Goal: Task Accomplishment & Management: Manage account settings

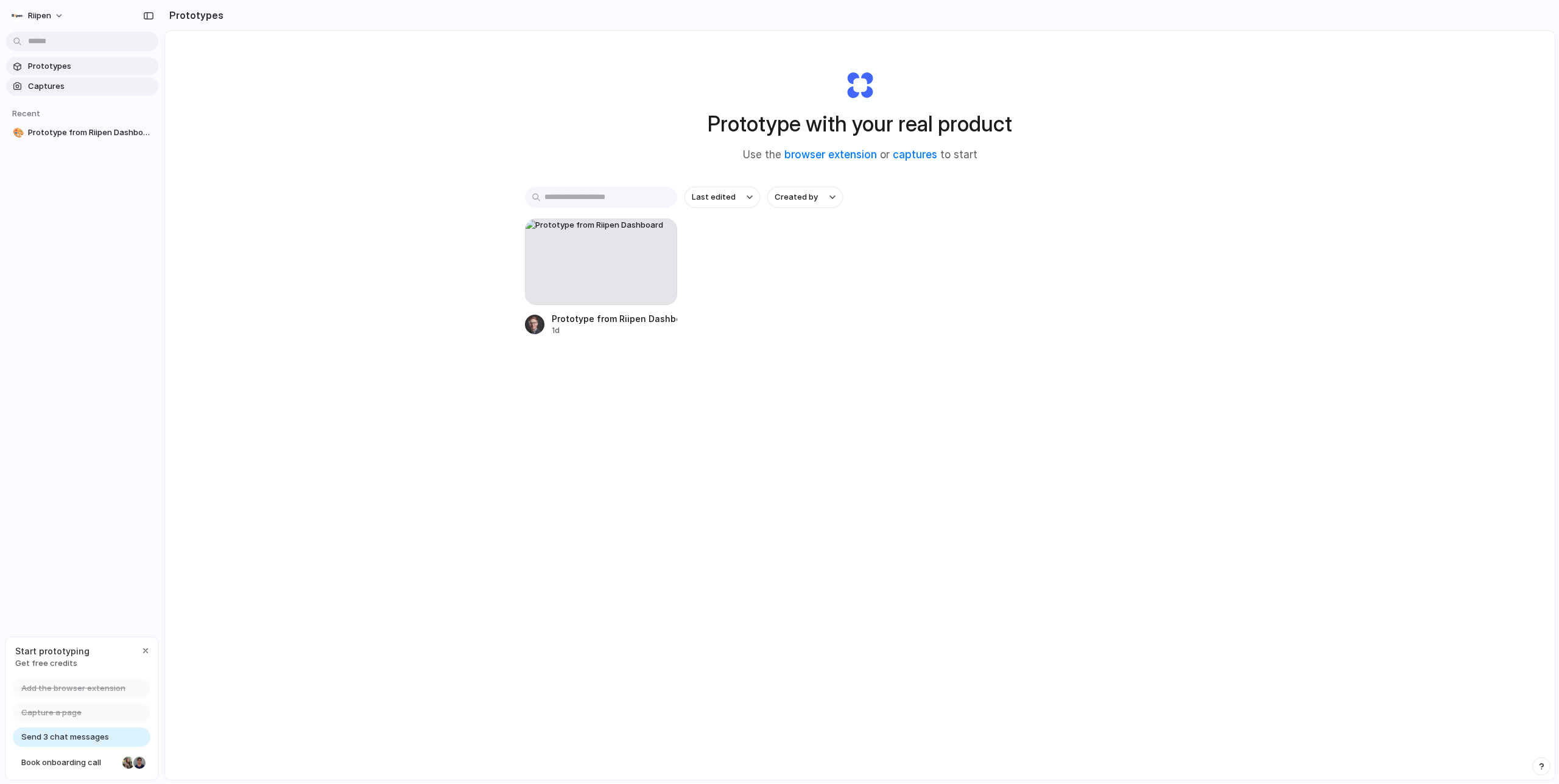
click at [91, 91] on span "Captures" at bounding box center [91, 87] width 125 height 12
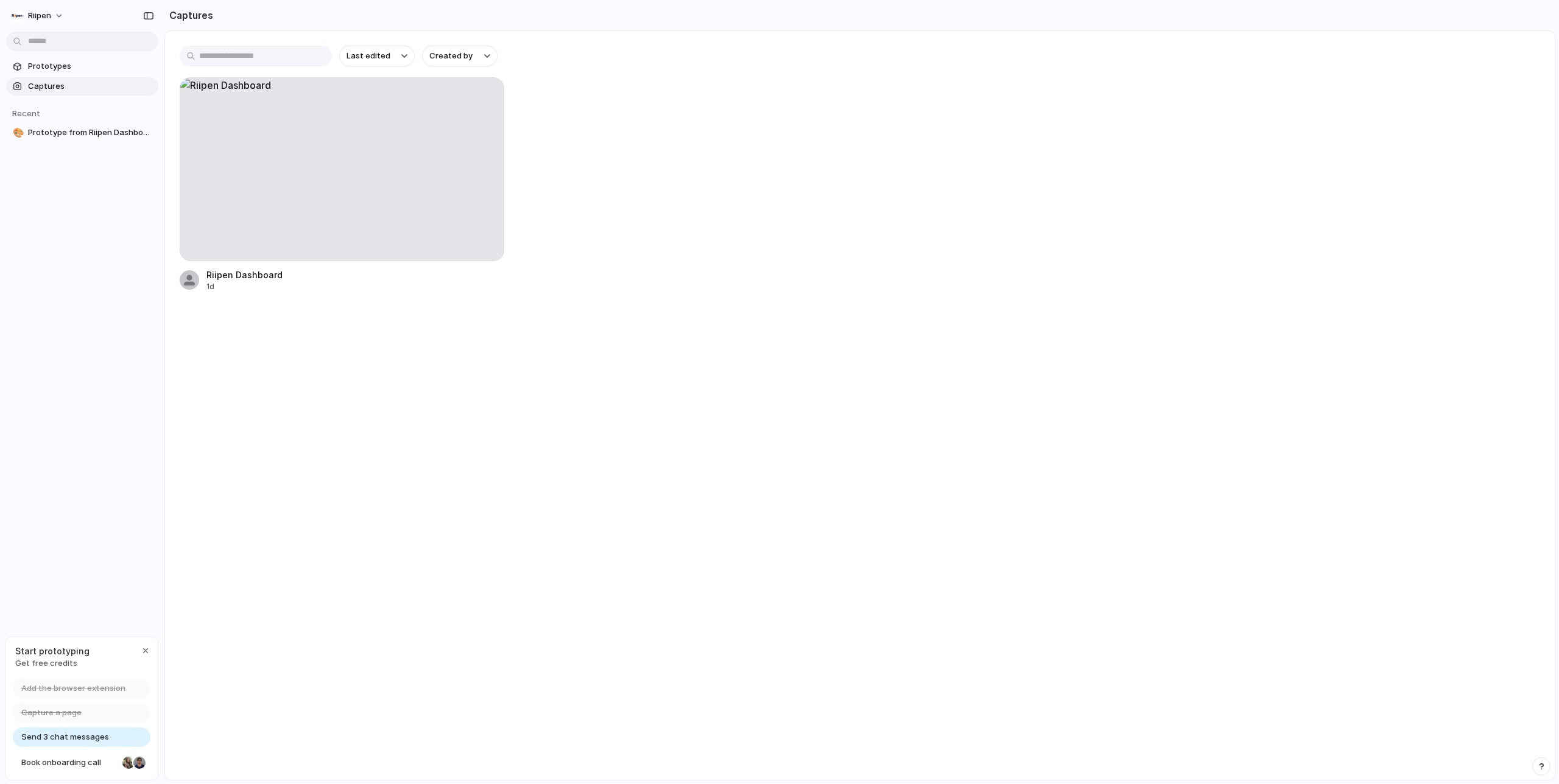
click at [370, 360] on main "Last edited Created by Riipen Dashboard 1d" at bounding box center [859, 405] width 1391 height 750
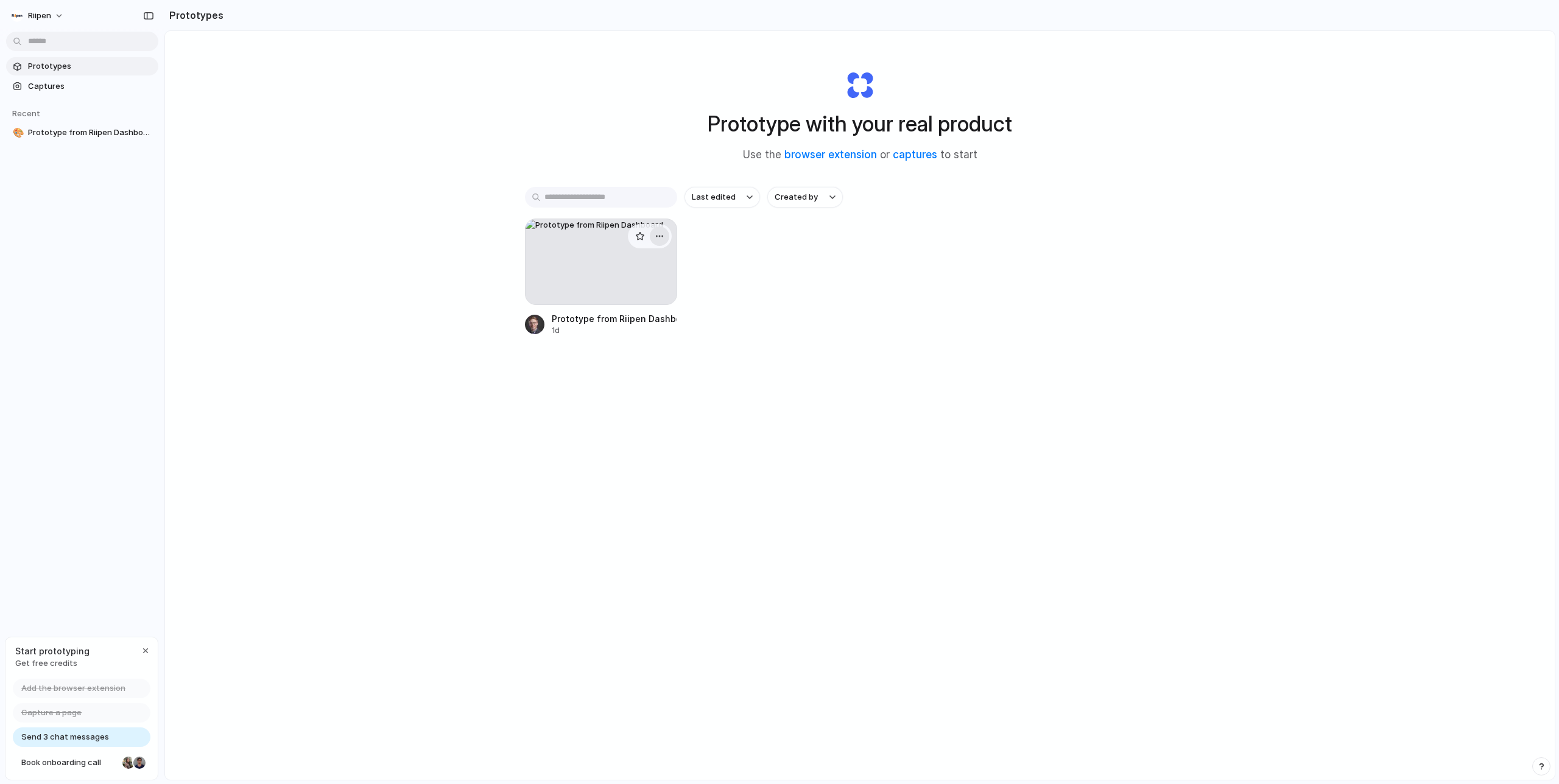
click at [655, 238] on div "button" at bounding box center [660, 236] width 10 height 10
click at [628, 322] on li "Delete" at bounding box center [624, 322] width 87 height 20
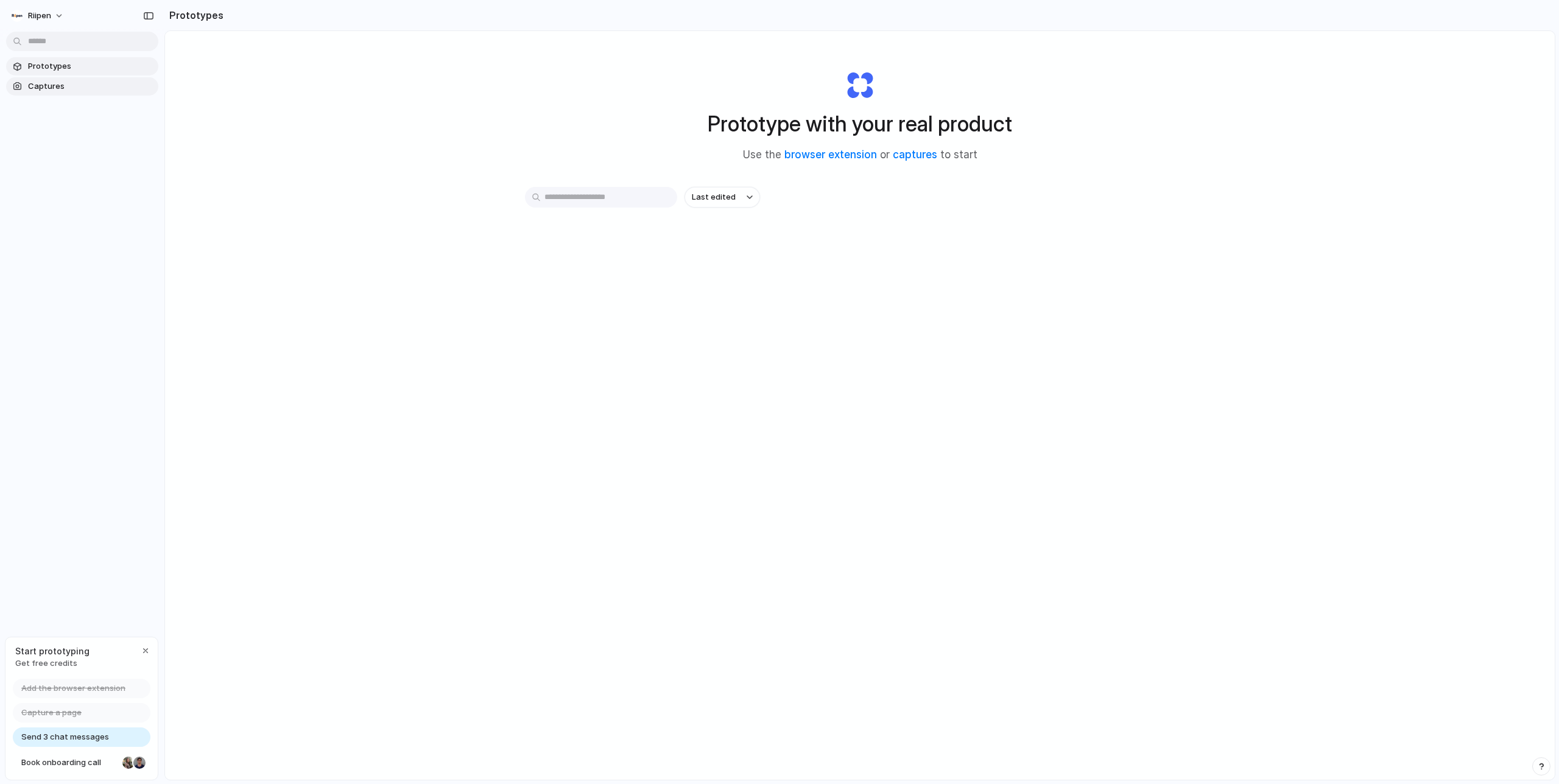
click at [70, 89] on span "Captures" at bounding box center [91, 87] width 125 height 12
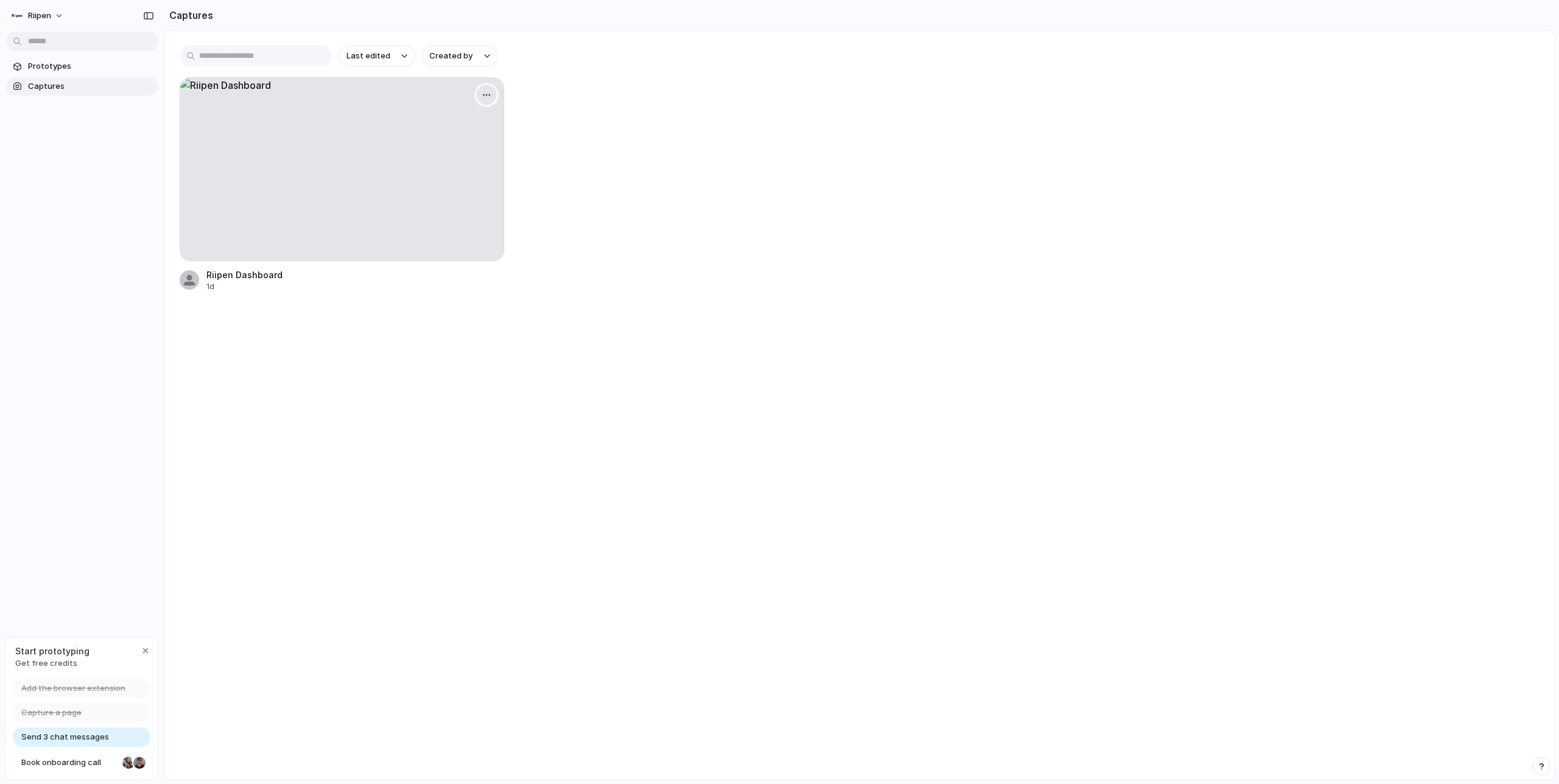
click at [484, 95] on div "button" at bounding box center [487, 95] width 10 height 10
click at [449, 201] on li "Delete" at bounding box center [446, 201] width 95 height 20
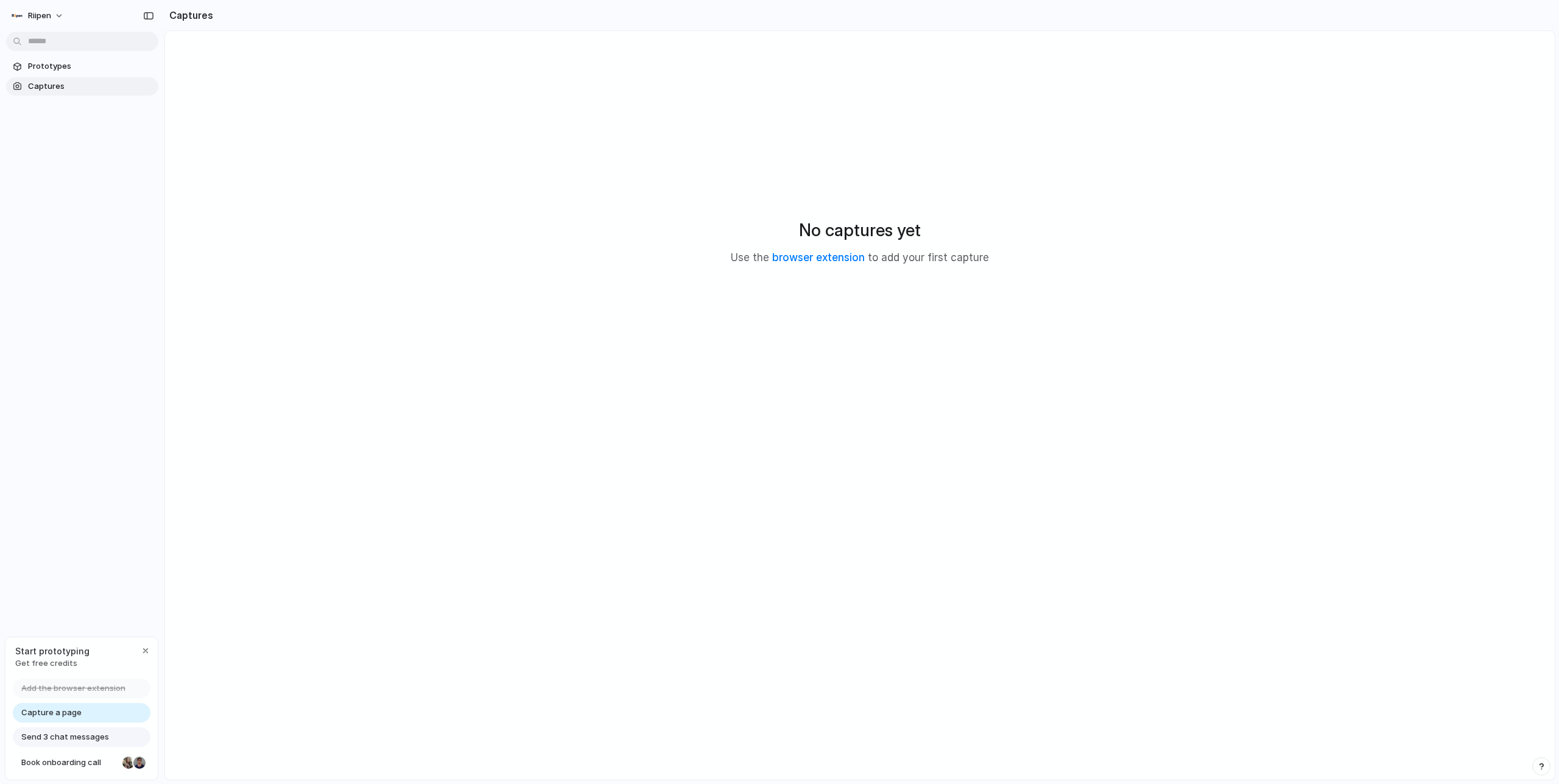
click at [605, 286] on div "No captures yet Use the browser extension to add your first capture" at bounding box center [860, 241] width 1360 height 392
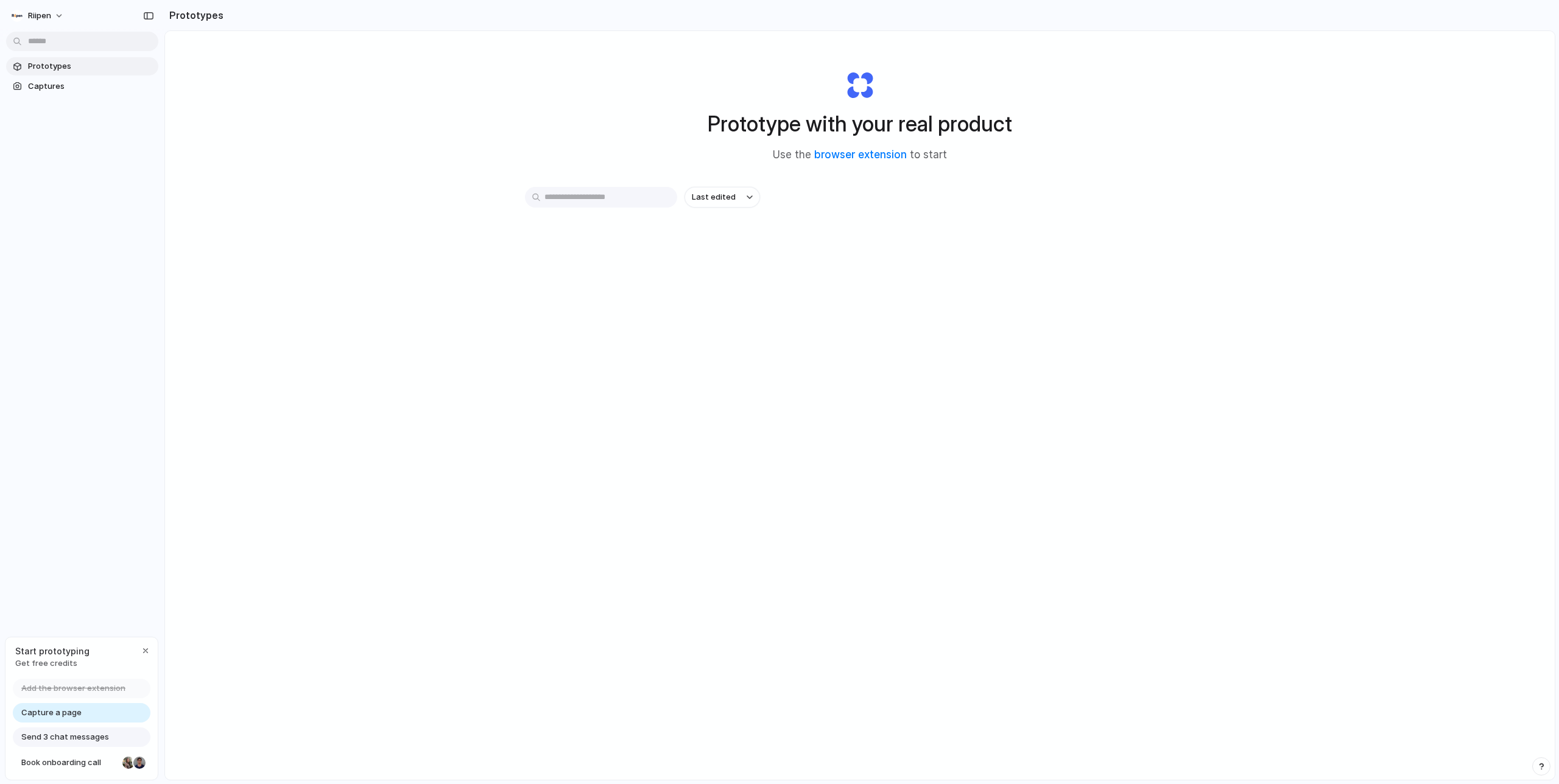
drag, startPoint x: 812, startPoint y: 262, endPoint x: 726, endPoint y: 261, distance: 86.0
click at [797, 262] on div "Last edited" at bounding box center [859, 240] width 670 height 107
click at [31, 95] on div "Prototypes Captures" at bounding box center [82, 127] width 164 height 255
click at [40, 89] on span "Captures" at bounding box center [91, 87] width 125 height 12
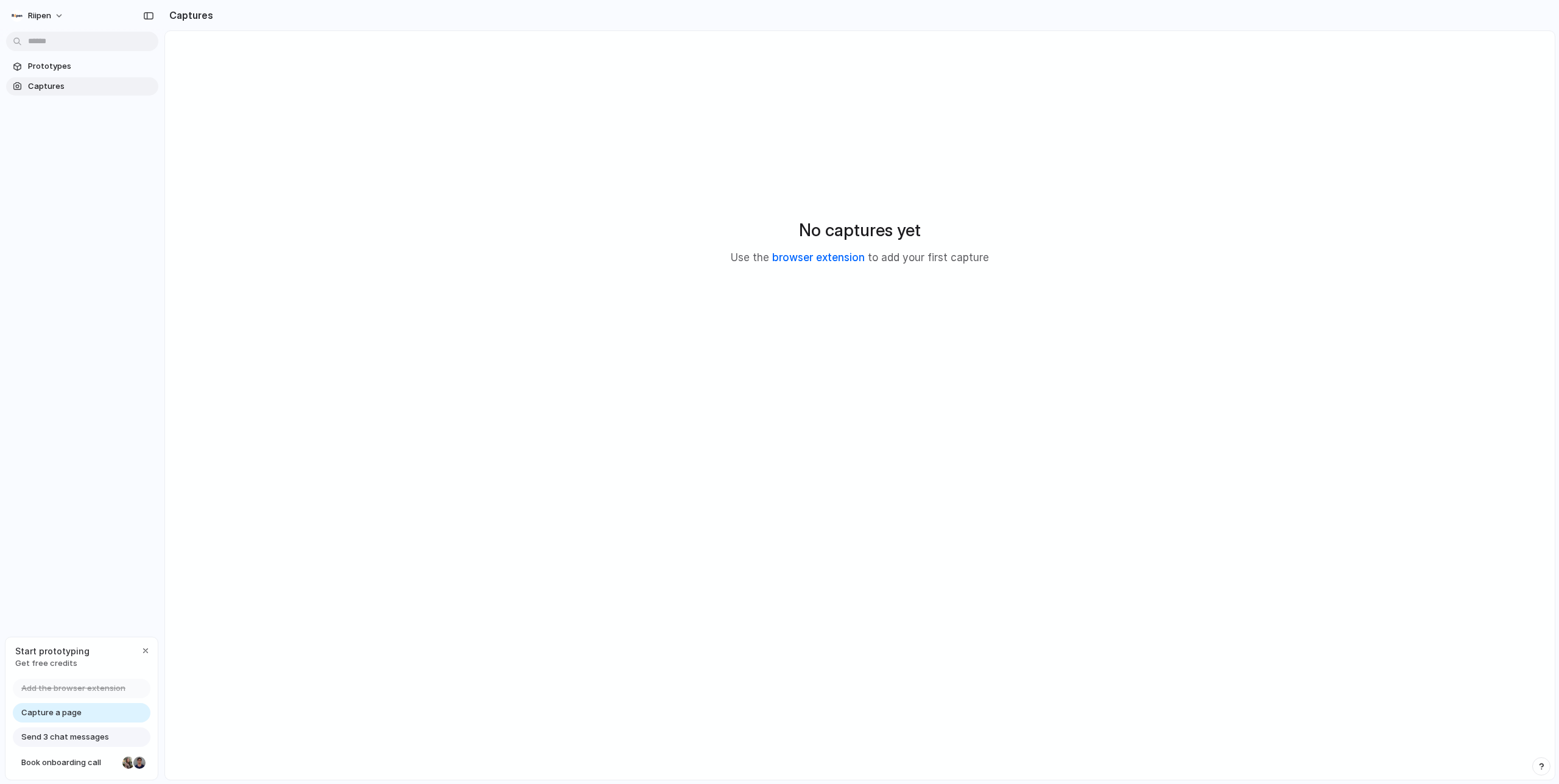
click at [861, 255] on link "browser extension" at bounding box center [818, 257] width 93 height 12
click at [72, 704] on div "Capture a page" at bounding box center [82, 712] width 138 height 20
click at [54, 23] on button "Riipen" at bounding box center [38, 16] width 64 height 20
click at [367, 158] on div "Settings Invite members Change theme Sign out" at bounding box center [780, 392] width 1559 height 784
click at [824, 260] on link "browser extension" at bounding box center [818, 257] width 93 height 12
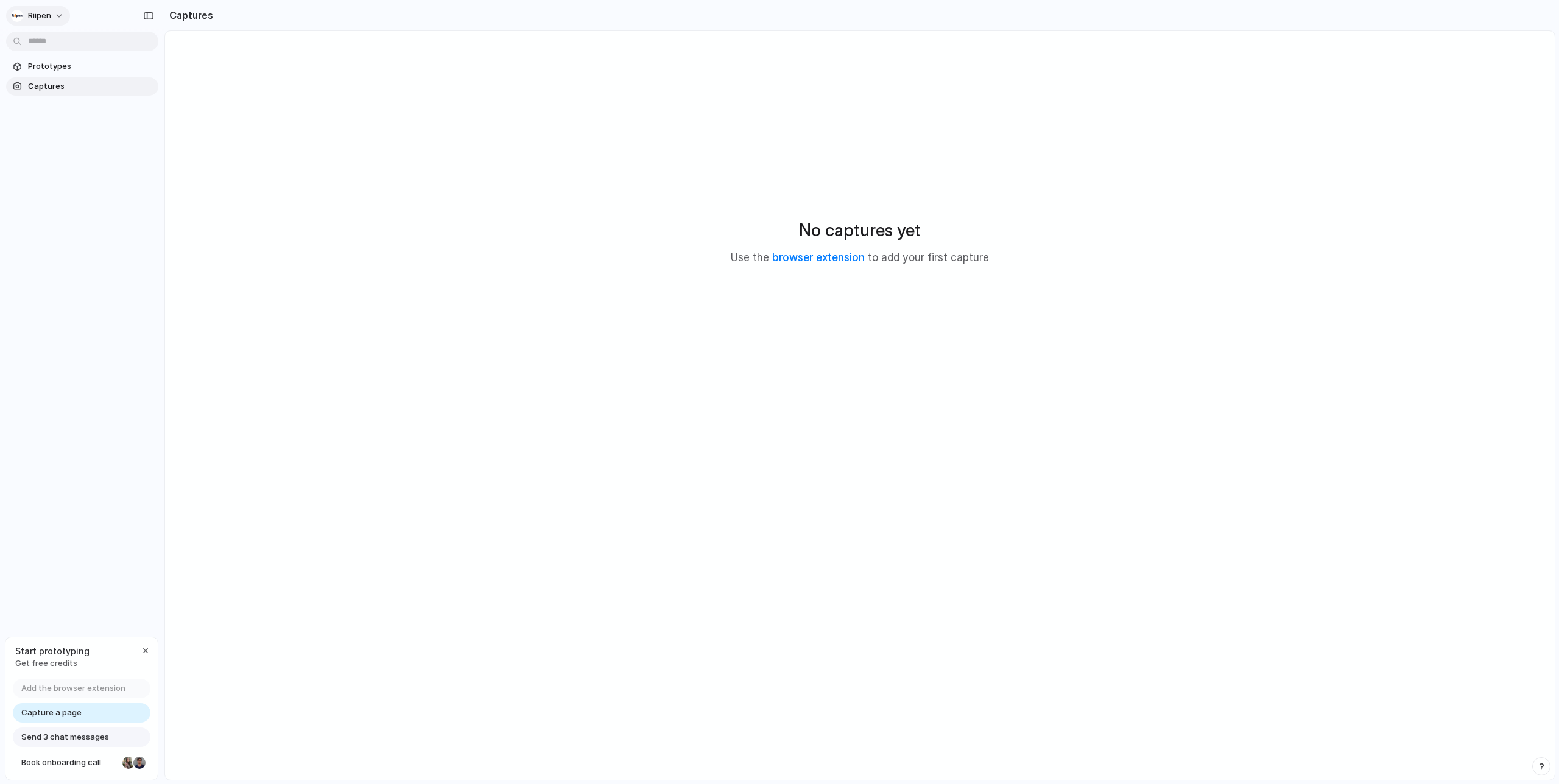
click at [60, 19] on button "Riipen" at bounding box center [38, 16] width 64 height 20
click at [56, 48] on span "Settings" at bounding box center [44, 44] width 33 height 12
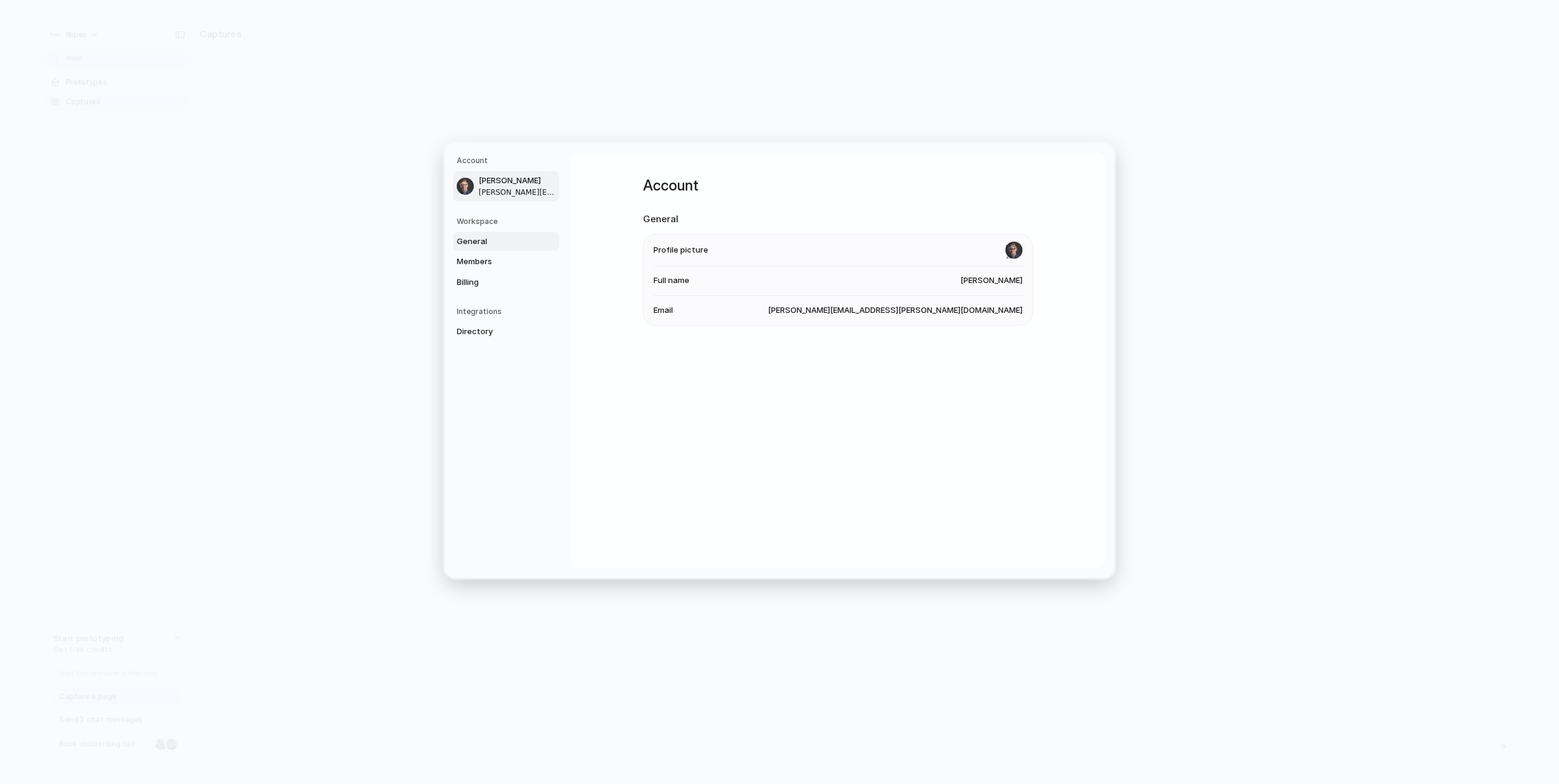
click at [487, 243] on span "General" at bounding box center [495, 241] width 78 height 12
click at [988, 307] on span "United States" at bounding box center [982, 307] width 80 height 12
drag, startPoint x: 469, startPoint y: 244, endPoint x: 478, endPoint y: 259, distance: 17.5
click at [469, 244] on span "General" at bounding box center [495, 241] width 78 height 12
click at [478, 260] on span "Members" at bounding box center [495, 262] width 78 height 12
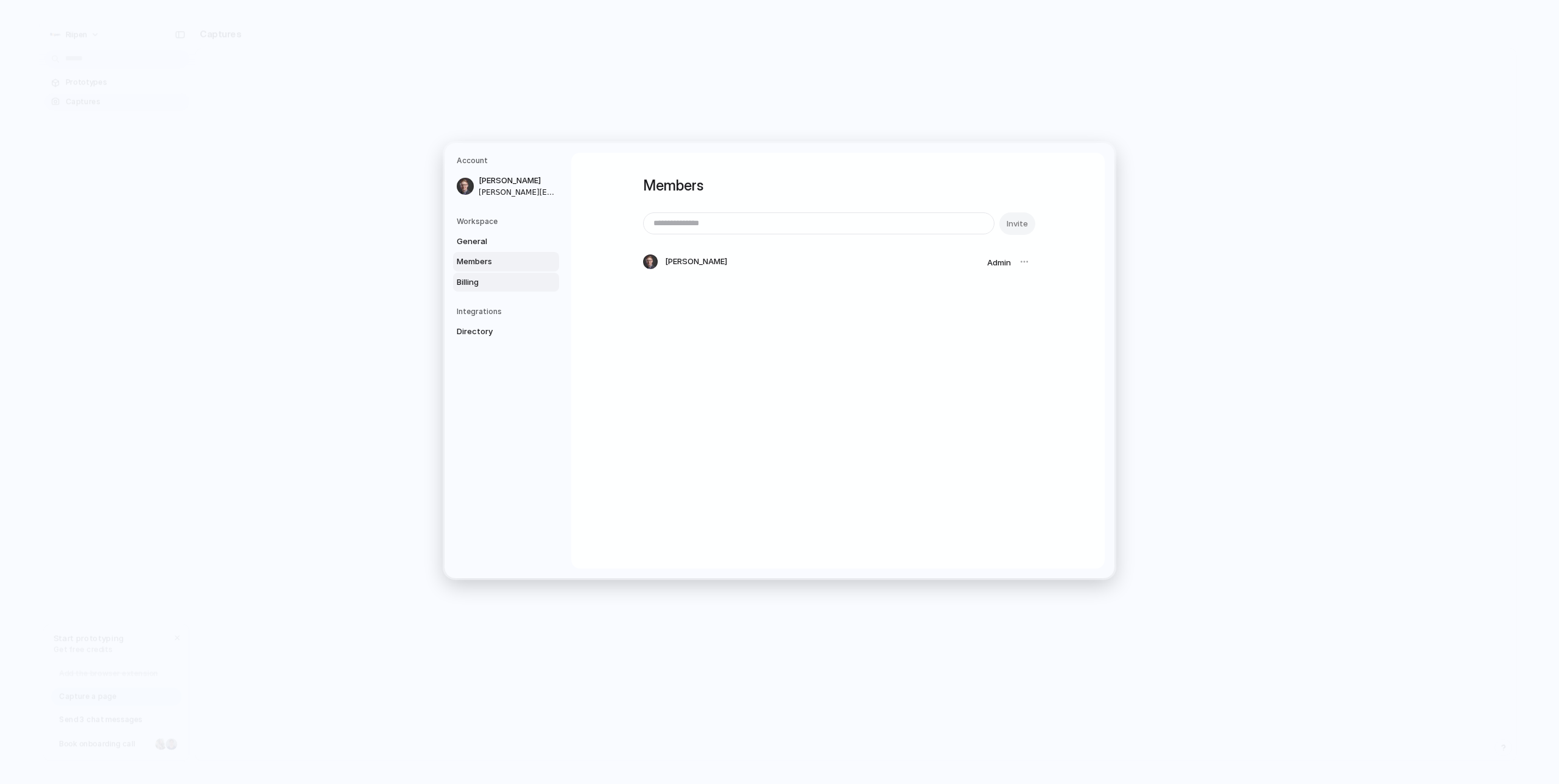
click at [478, 279] on span "Billing" at bounding box center [495, 282] width 78 height 12
click at [492, 333] on span "Directory" at bounding box center [495, 332] width 78 height 12
click at [483, 244] on span "General" at bounding box center [495, 241] width 78 height 12
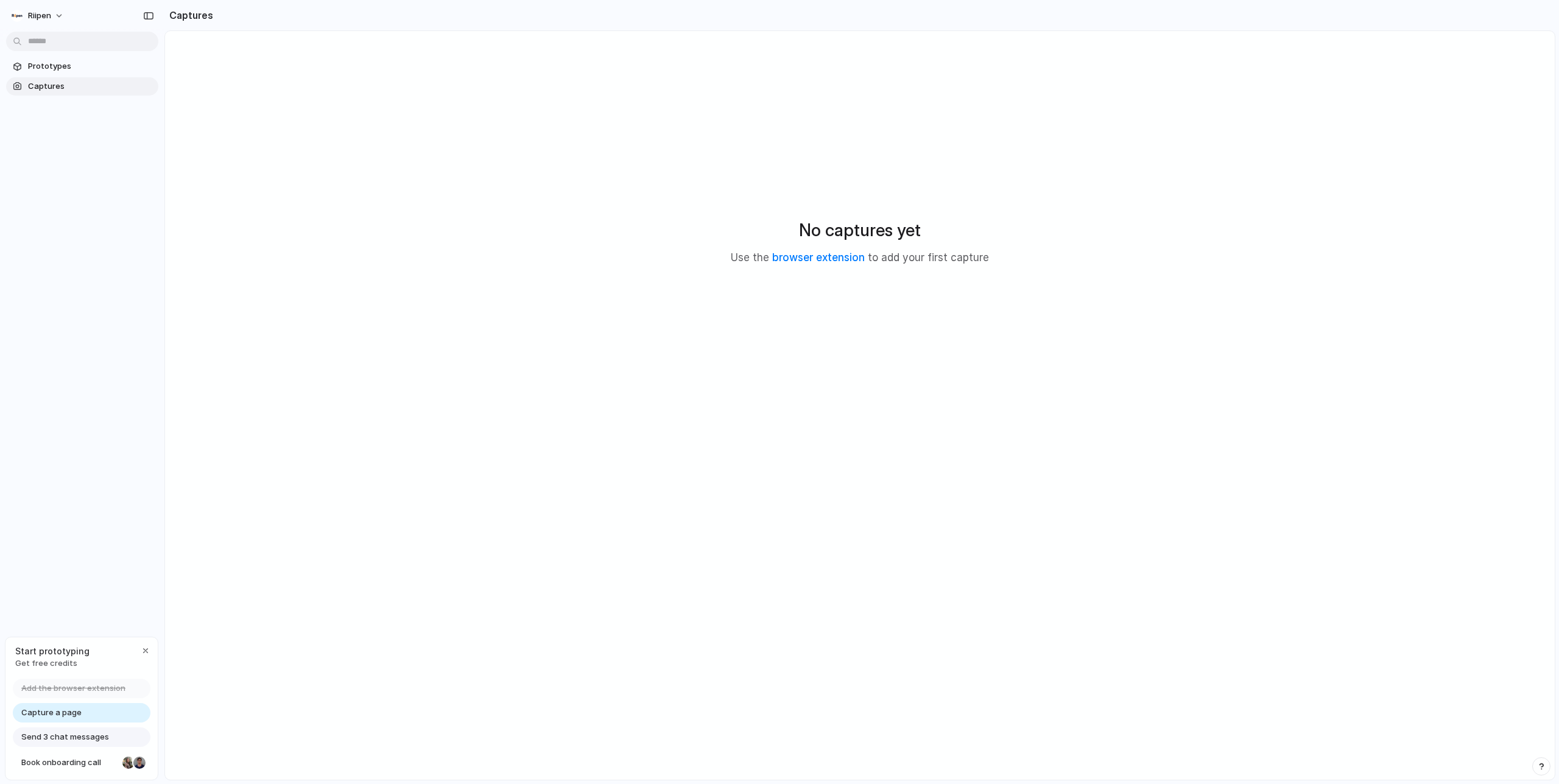
click at [73, 691] on span "Add the browser extension" at bounding box center [73, 689] width 104 height 12
click at [72, 686] on span "Add the browser extension" at bounding box center [73, 689] width 104 height 12
click at [74, 684] on span "Add the browser extension" at bounding box center [73, 689] width 104 height 12
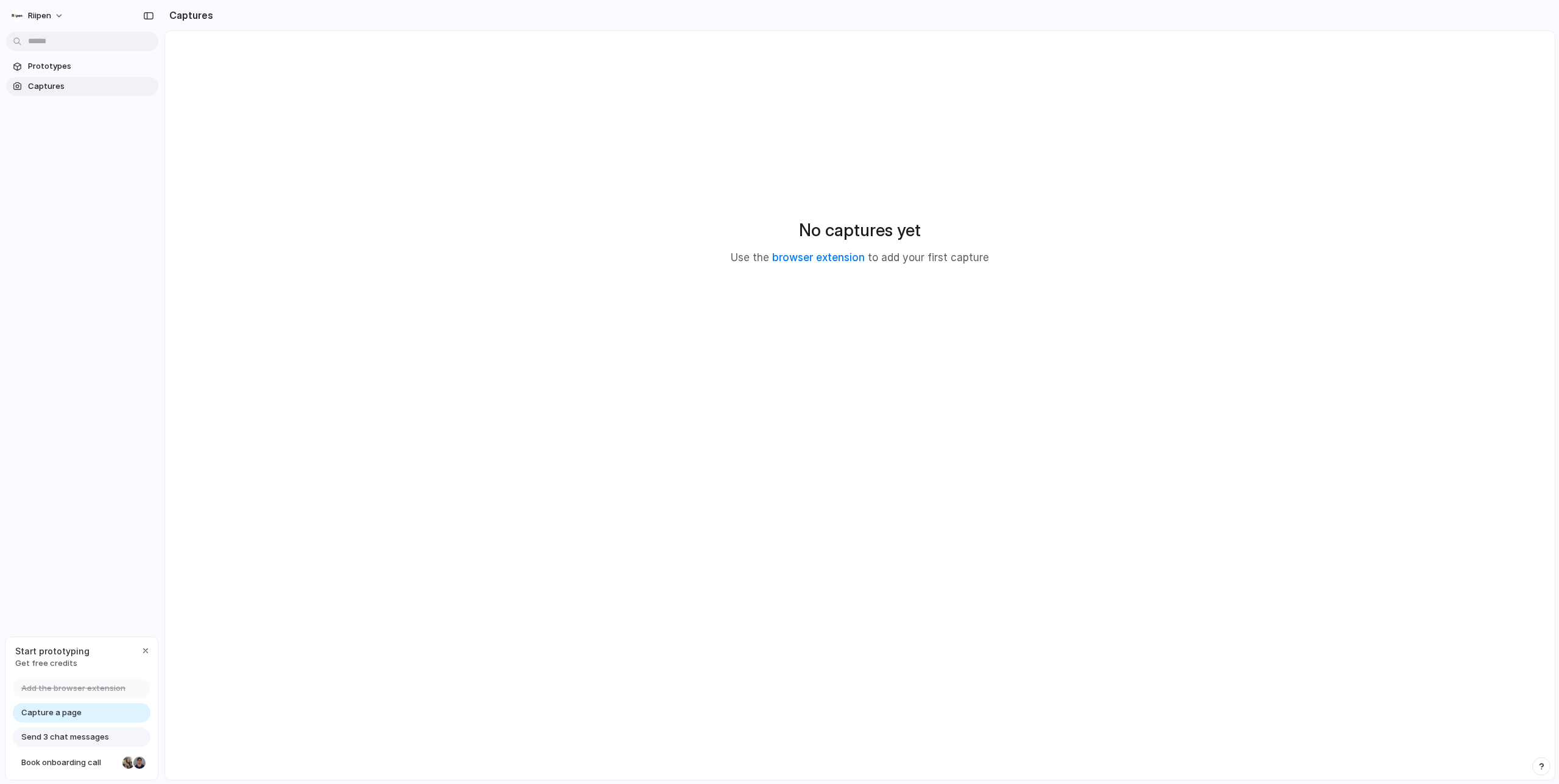
click at [461, 317] on div "No captures yet Use the browser extension to add your first capture" at bounding box center [860, 241] width 1360 height 392
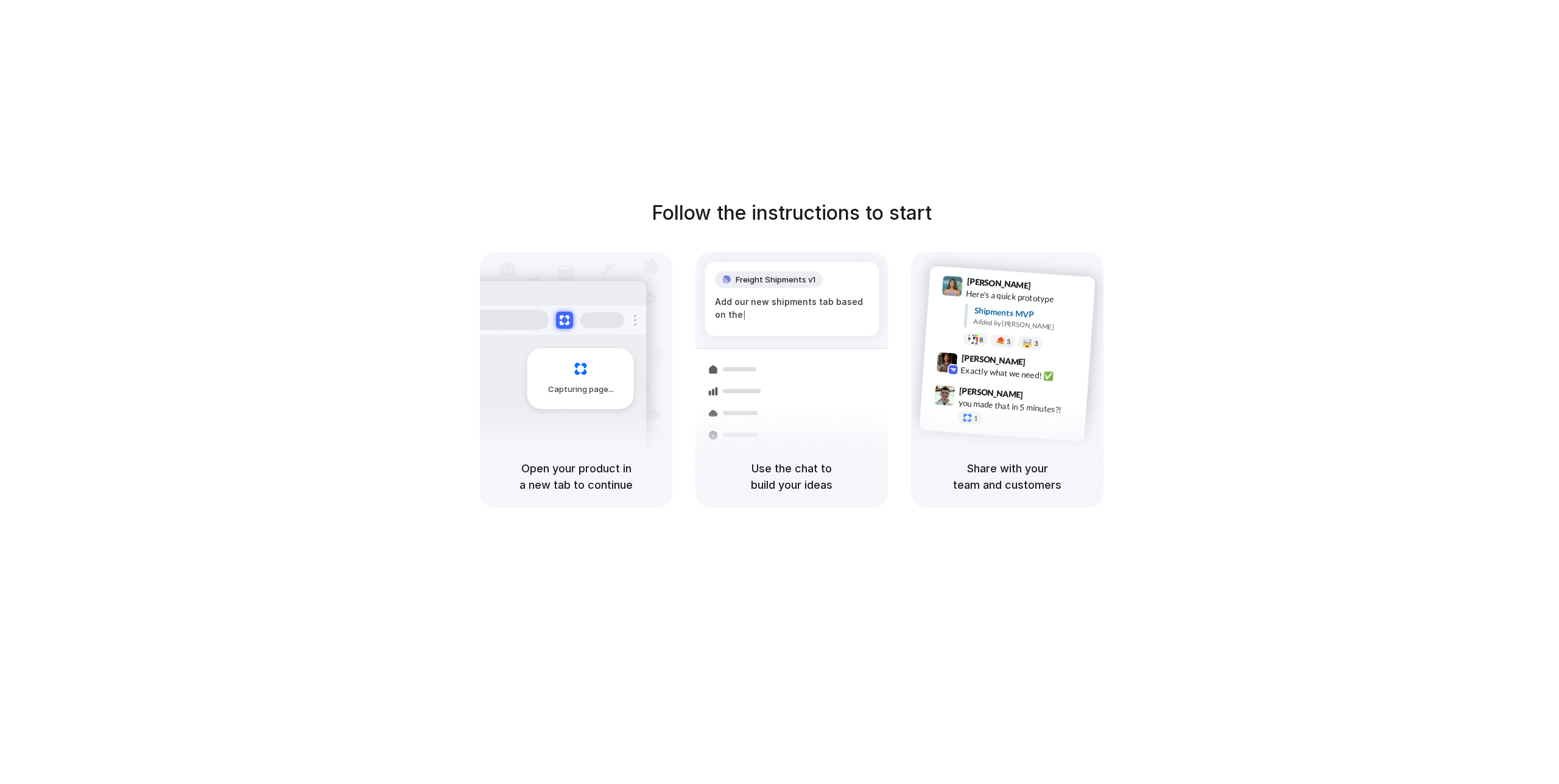
drag, startPoint x: 607, startPoint y: 309, endPoint x: 642, endPoint y: 287, distance: 41.3
click at [608, 309] on div at bounding box center [555, 320] width 183 height 29
drag, startPoint x: 658, startPoint y: 279, endPoint x: 743, endPoint y: 255, distance: 88.3
click at [658, 279] on div "Capturing page" at bounding box center [576, 349] width 192 height 193
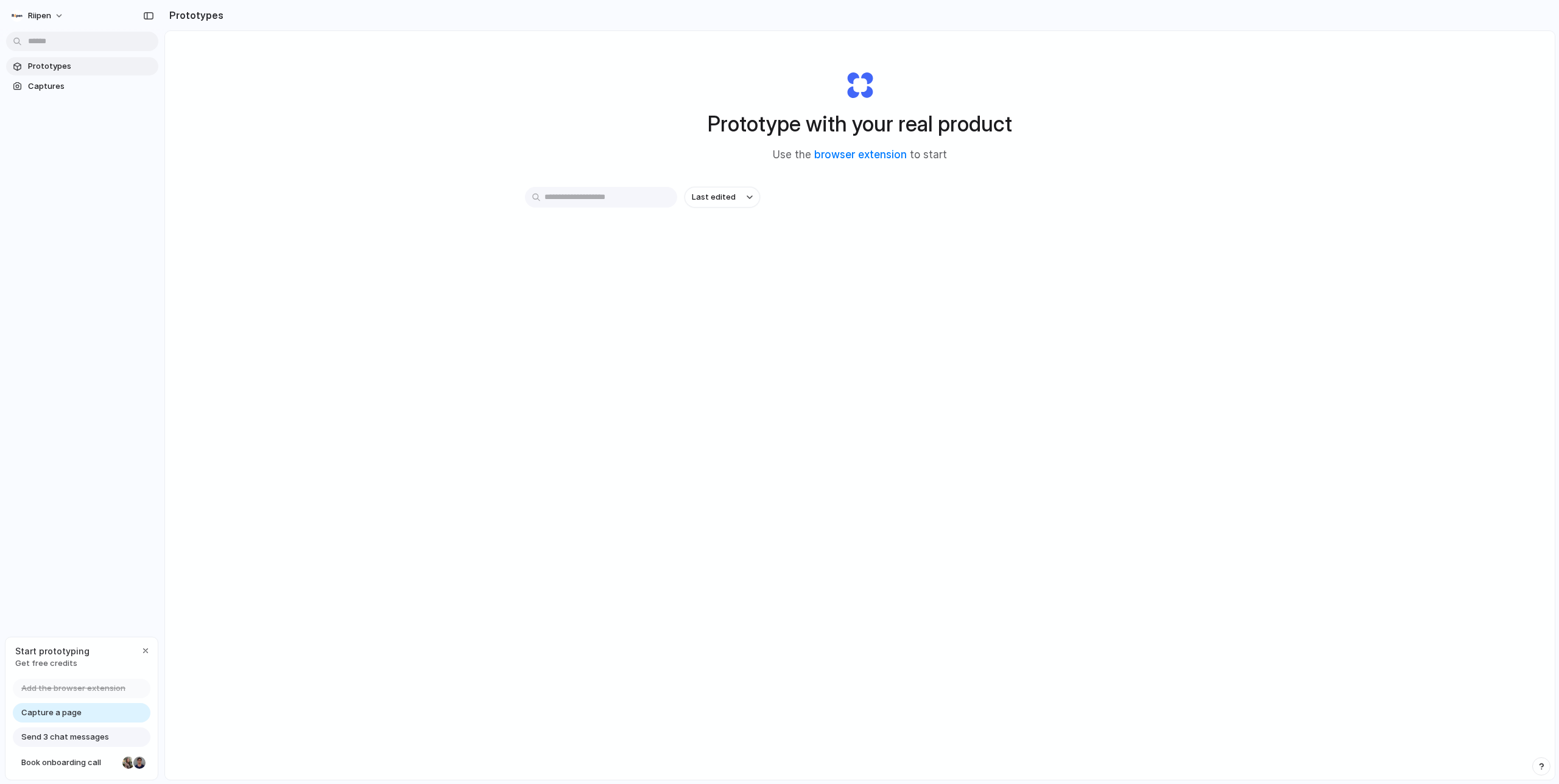
click at [75, 684] on span "Add the browser extension" at bounding box center [73, 689] width 104 height 12
click at [877, 155] on link "browser extension" at bounding box center [861, 155] width 93 height 12
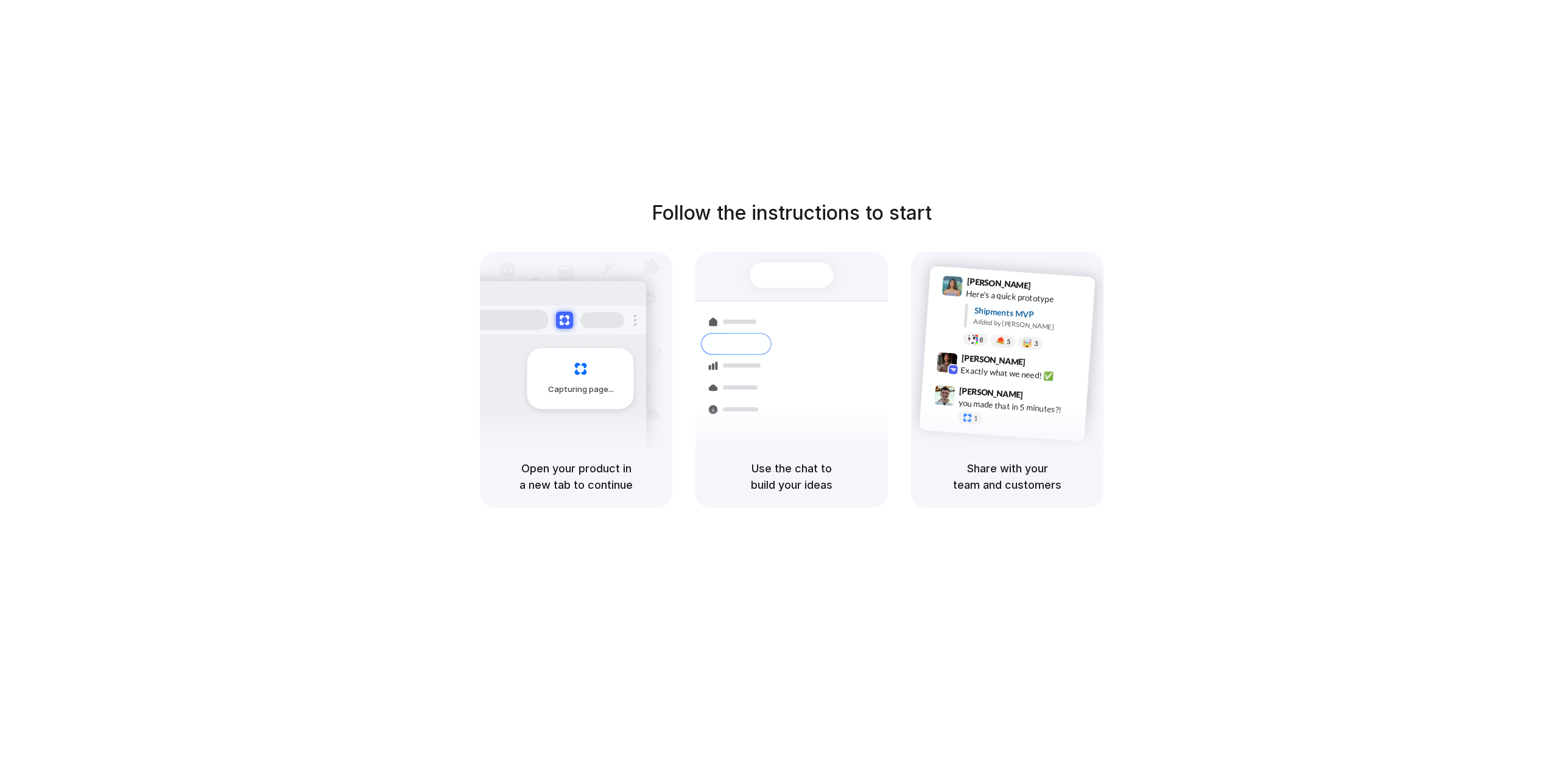
drag, startPoint x: 794, startPoint y: 299, endPoint x: 611, endPoint y: 304, distance: 183.1
click at [794, 299] on div "Shipments Container from [GEOGRAPHIC_DATA] 40ft • ETA [DATE] • In transit Expre…" at bounding box center [792, 366] width 207 height 210
